Goal: Register for event/course

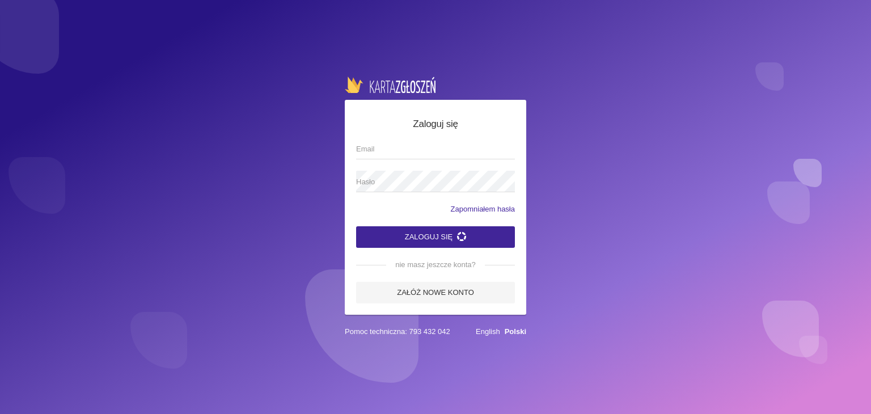
type input "[EMAIL_ADDRESS][DOMAIN_NAME]"
click at [453, 232] on button "Zaloguj się" at bounding box center [435, 237] width 159 height 22
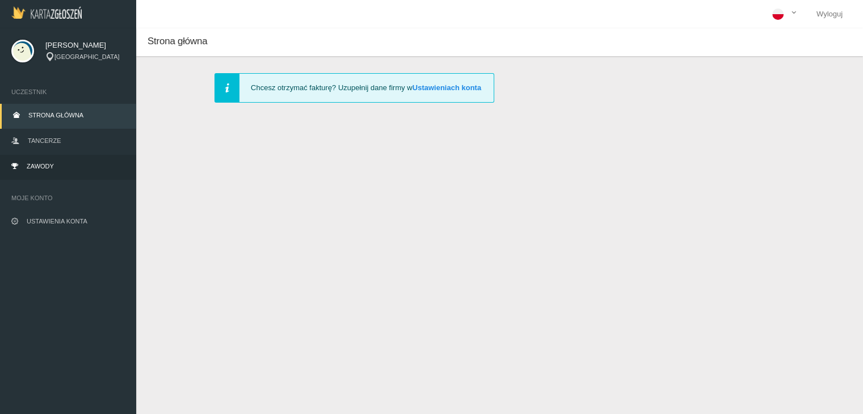
click at [52, 168] on span "Zawody" at bounding box center [40, 166] width 27 height 7
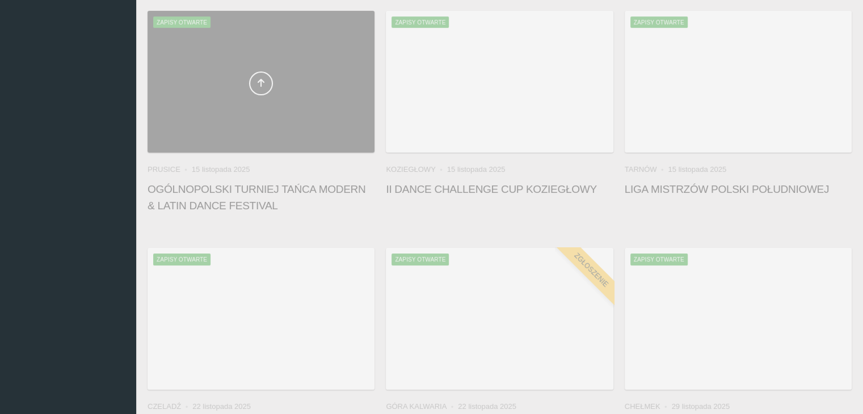
scroll to position [397, 0]
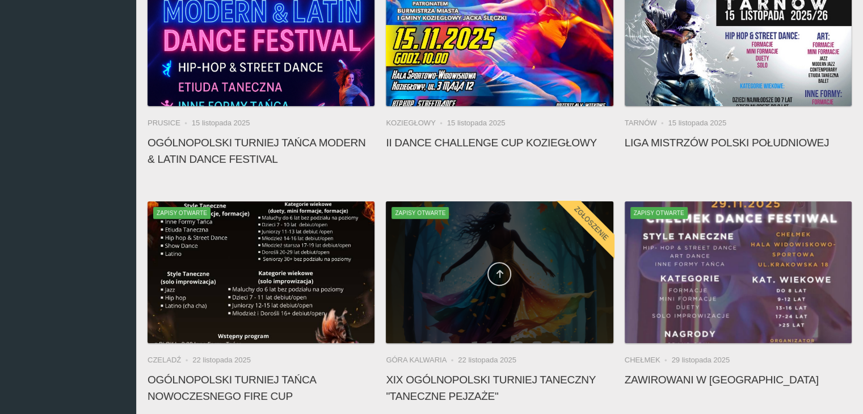
click at [499, 272] on icon at bounding box center [499, 273] width 9 height 9
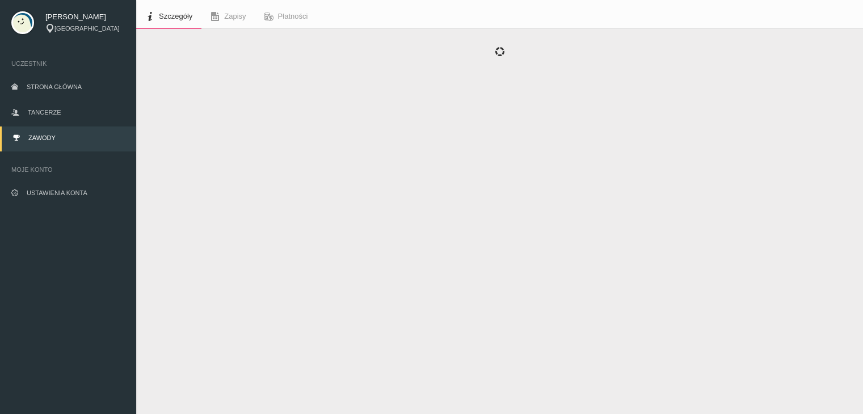
scroll to position [28, 0]
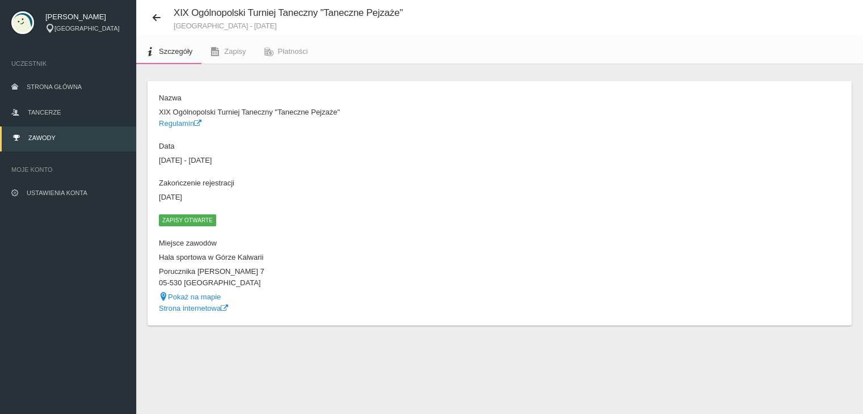
click at [211, 222] on span "Zapisy otwarte" at bounding box center [187, 219] width 57 height 11
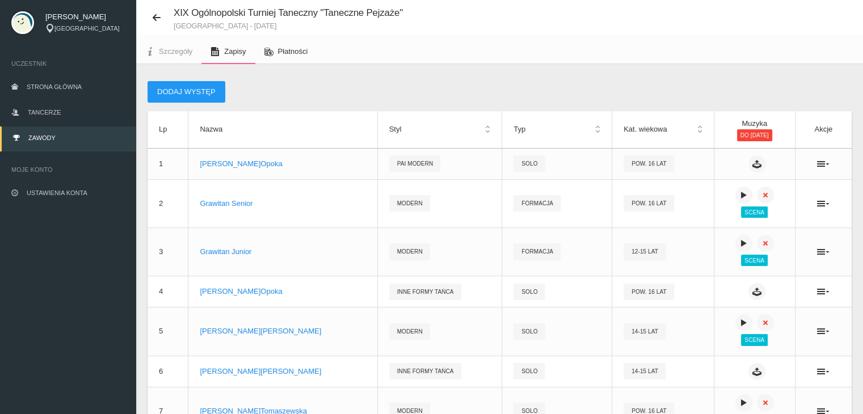
click at [290, 44] on link "Płatności" at bounding box center [286, 51] width 62 height 25
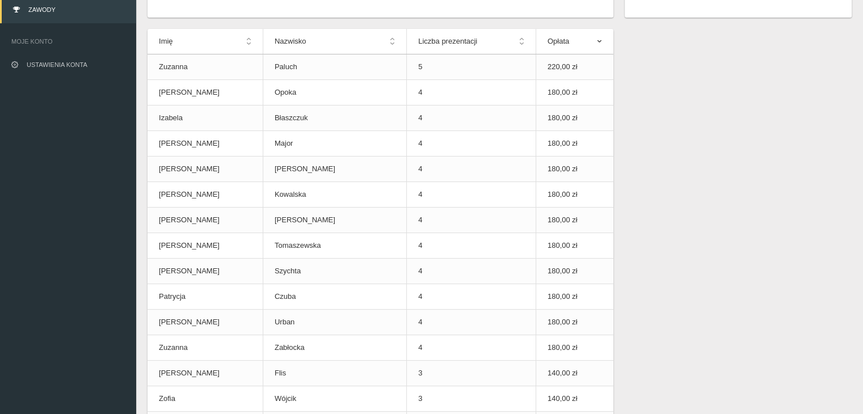
scroll to position [28, 0]
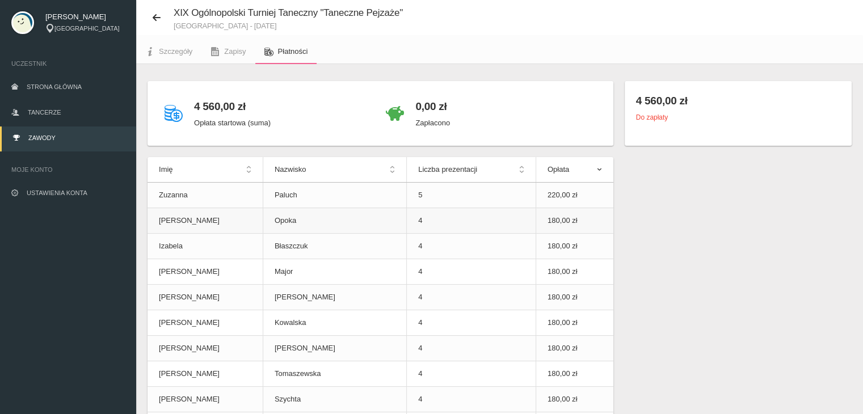
drag, startPoint x: 150, startPoint y: 151, endPoint x: 509, endPoint y: 212, distance: 364.6
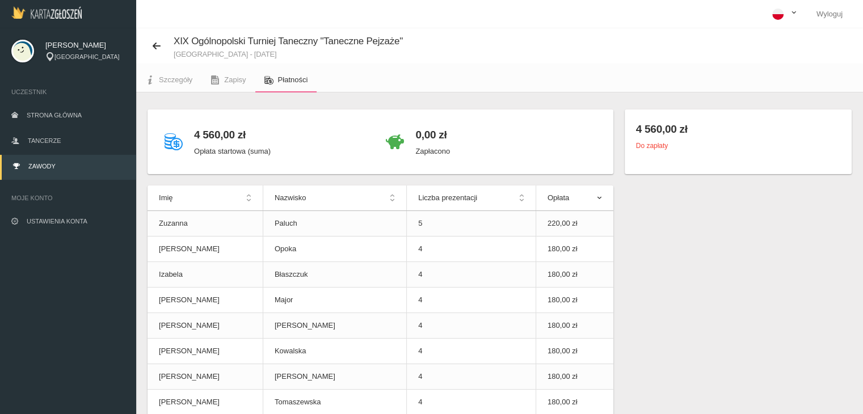
click at [796, 14] on span at bounding box center [793, 14] width 9 height 12
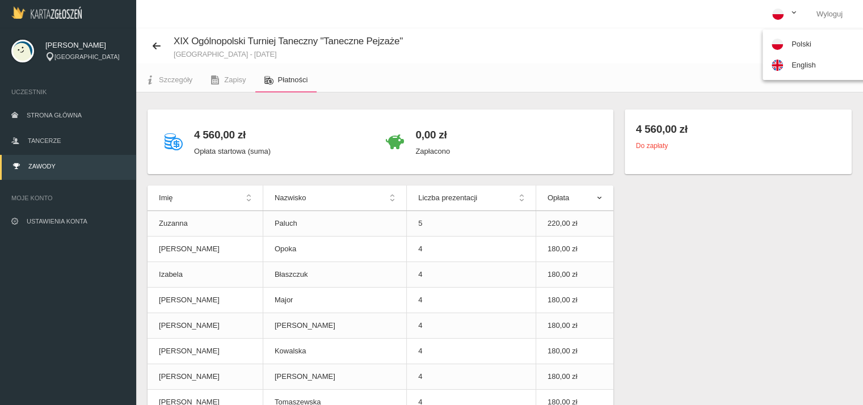
click at [796, 14] on span at bounding box center [793, 14] width 9 height 12
